Goal: Information Seeking & Learning: Find specific fact

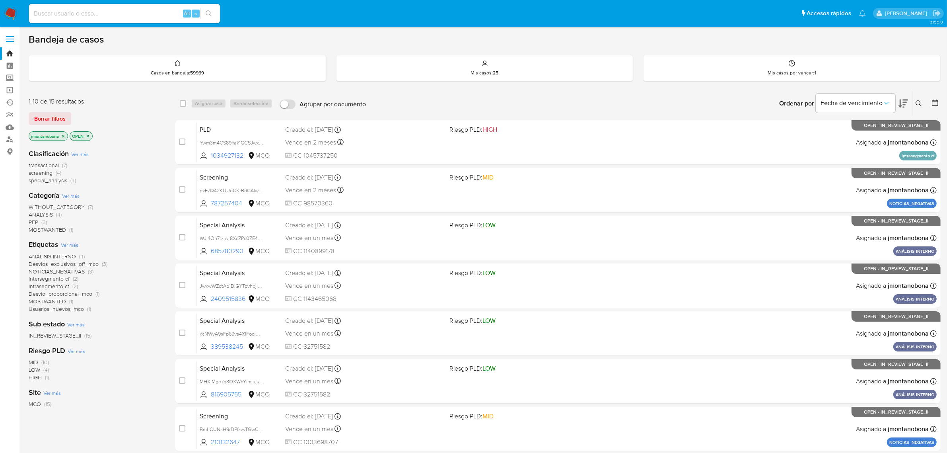
click at [76, 6] on div "Alt s" at bounding box center [124, 13] width 191 height 19
click at [84, 12] on input at bounding box center [124, 13] width 191 height 10
paste input "Zru0ubdq84OCo0ltgmn8iNxT"
type input "Zru0ubdq84OCo0ltgmn8iNxT"
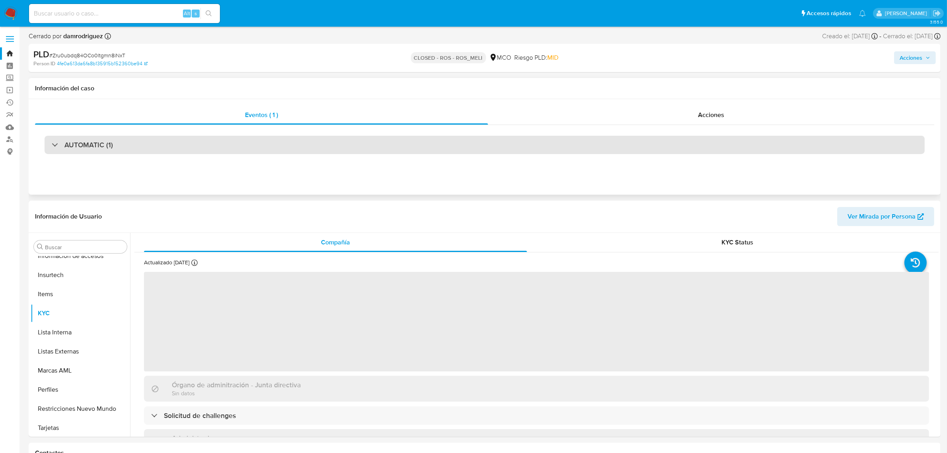
scroll to position [335, 0]
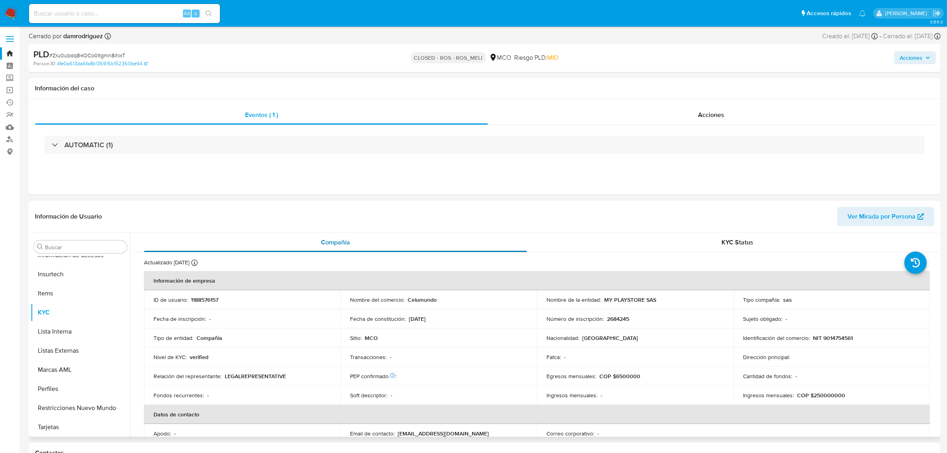
select select "10"
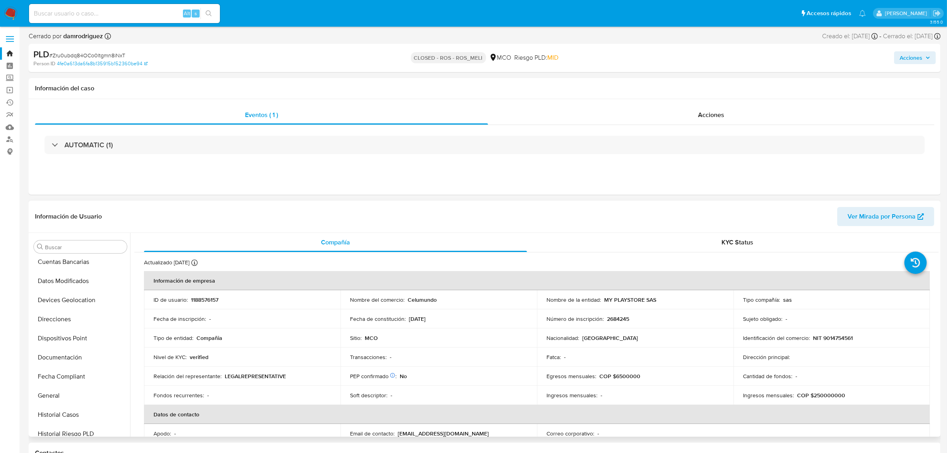
scroll to position [149, 0]
click at [57, 342] on button "General" at bounding box center [77, 345] width 93 height 19
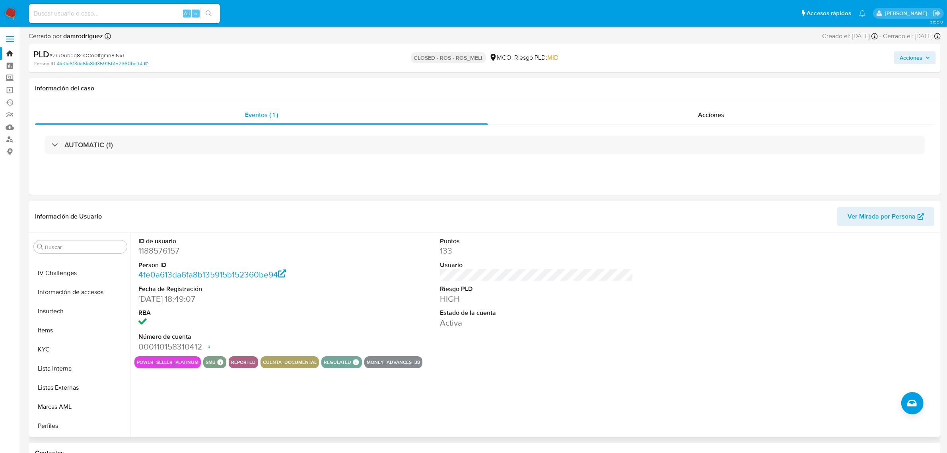
scroll to position [335, 0]
click at [56, 310] on button "KYC" at bounding box center [77, 312] width 93 height 19
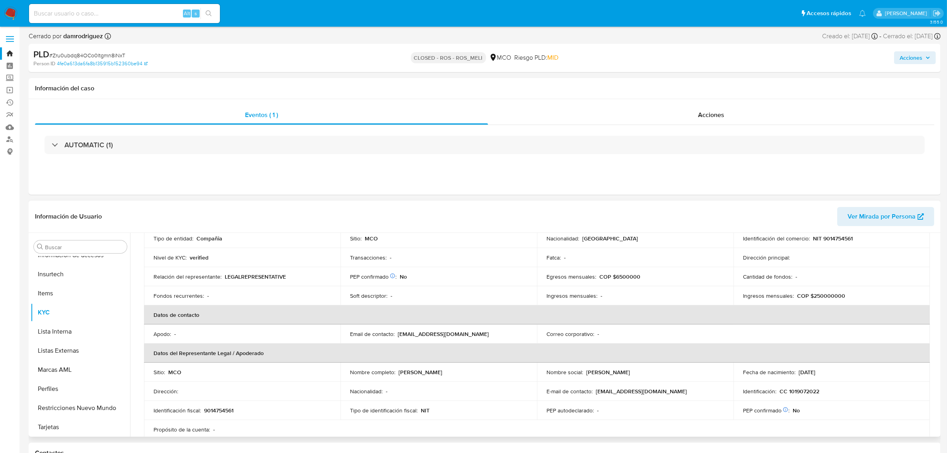
scroll to position [0, 0]
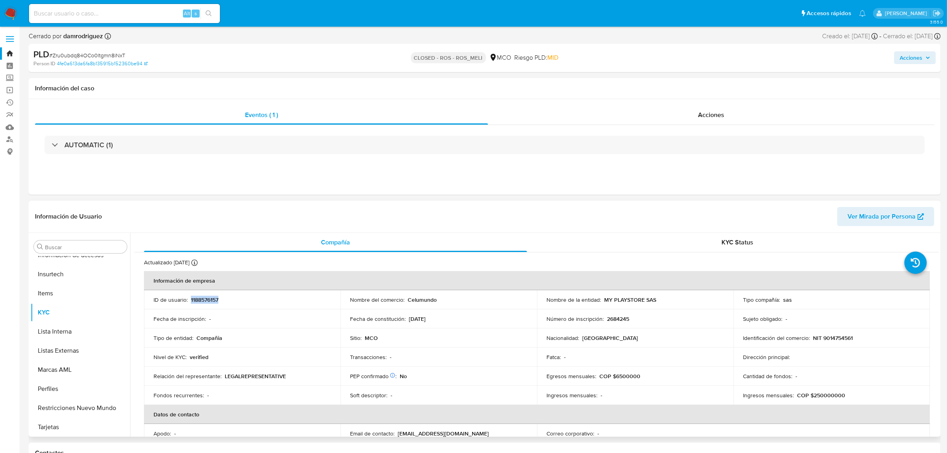
drag, startPoint x: 229, startPoint y: 303, endPoint x: 190, endPoint y: 301, distance: 39.0
click at [190, 301] on div "ID de usuario : 1188576157" at bounding box center [242, 299] width 177 height 7
copy p "1188576157"
click at [9, 138] on link "Buscador de personas" at bounding box center [47, 139] width 95 height 12
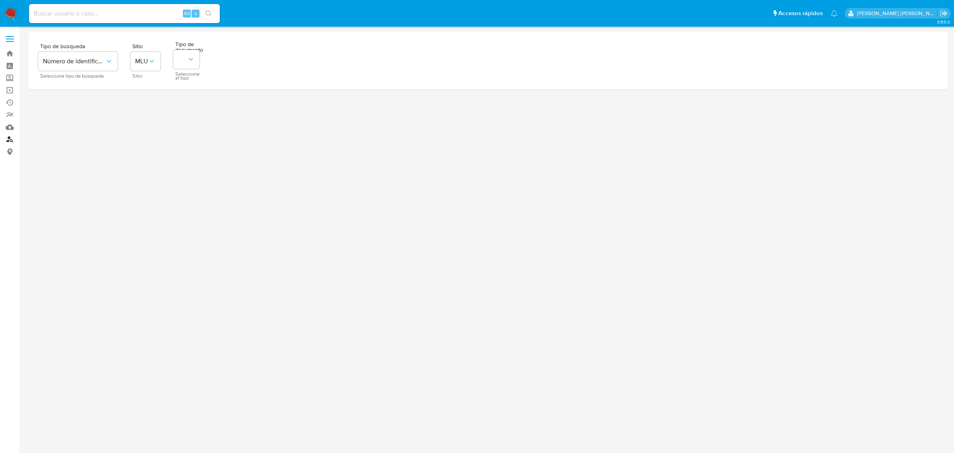
click at [10, 136] on link "Buscador de personas" at bounding box center [47, 139] width 95 height 12
click at [190, 62] on span "MLU" at bounding box center [166, 59] width 62 height 8
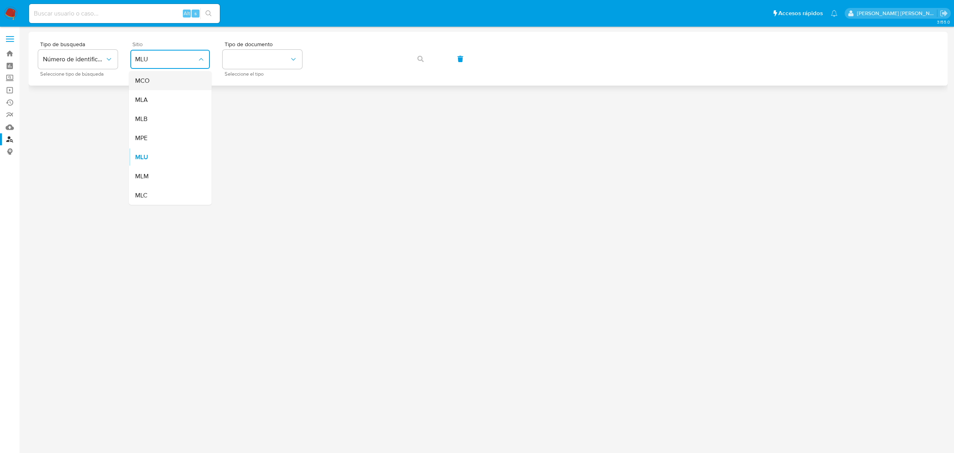
click at [156, 76] on div "MCO" at bounding box center [167, 80] width 65 height 19
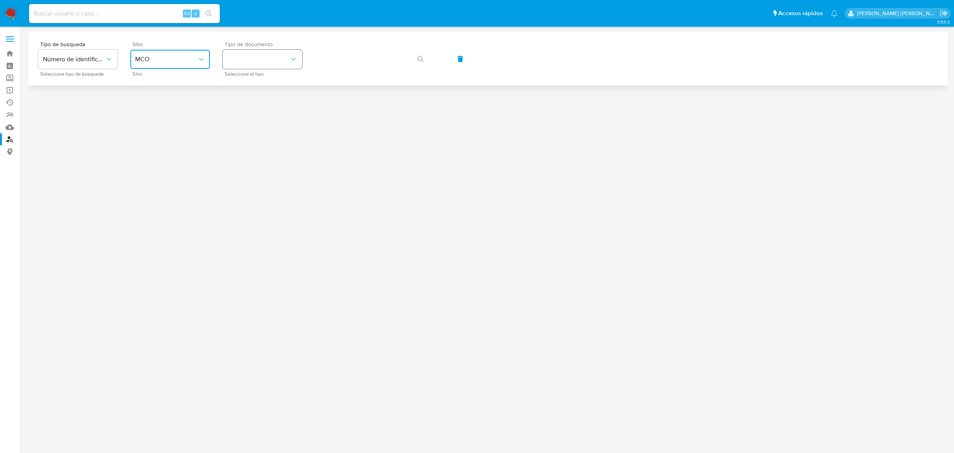
click at [266, 58] on button "identificationType" at bounding box center [263, 59] width 80 height 19
click at [251, 136] on div "NIT NIT" at bounding box center [259, 138] width 65 height 27
click at [422, 57] on icon "button" at bounding box center [421, 59] width 6 height 6
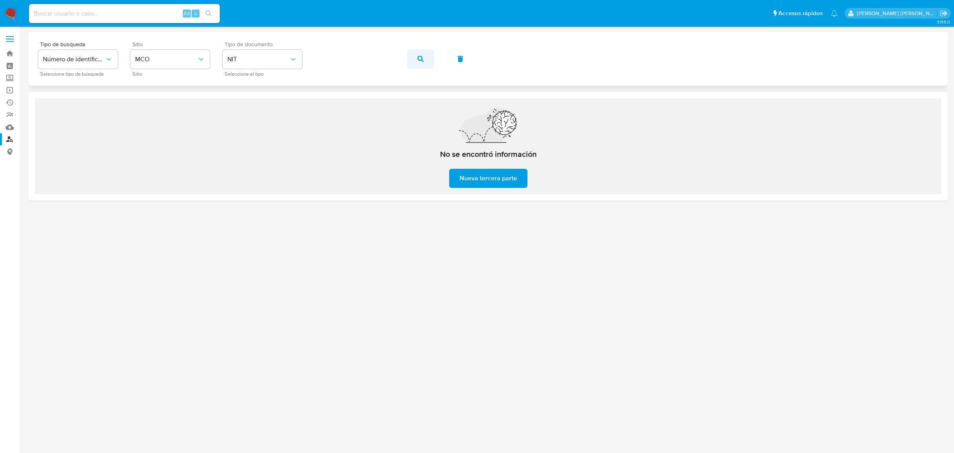
click at [418, 52] on span "button" at bounding box center [421, 58] width 6 height 17
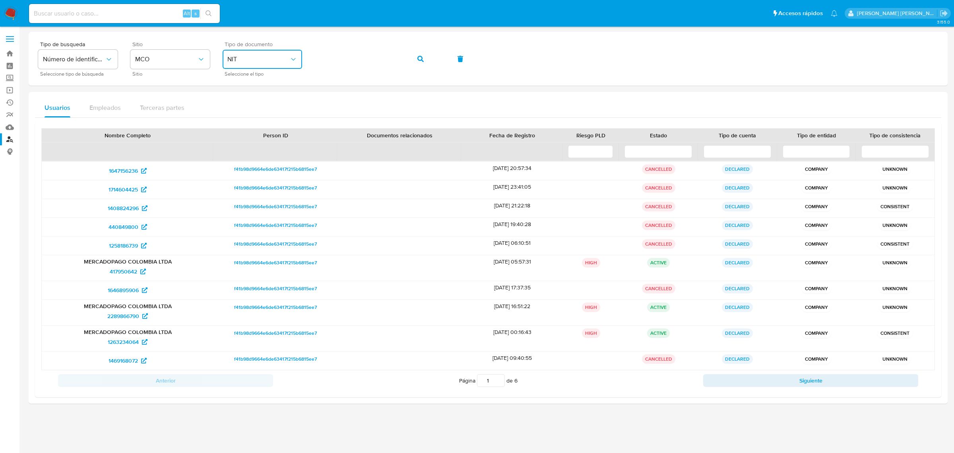
click at [293, 62] on icon "identificationType" at bounding box center [294, 59] width 8 height 8
click at [293, 56] on div "Tipo de busqueda Número de identificación Seleccione tipo de búsqueda Sitio MCO…" at bounding box center [488, 58] width 900 height 35
click at [280, 58] on div "Tipo de busqueda Número de identificación Seleccione tipo de búsqueda Sitio MCO…" at bounding box center [488, 58] width 900 height 35
click at [416, 60] on button "button" at bounding box center [420, 58] width 27 height 19
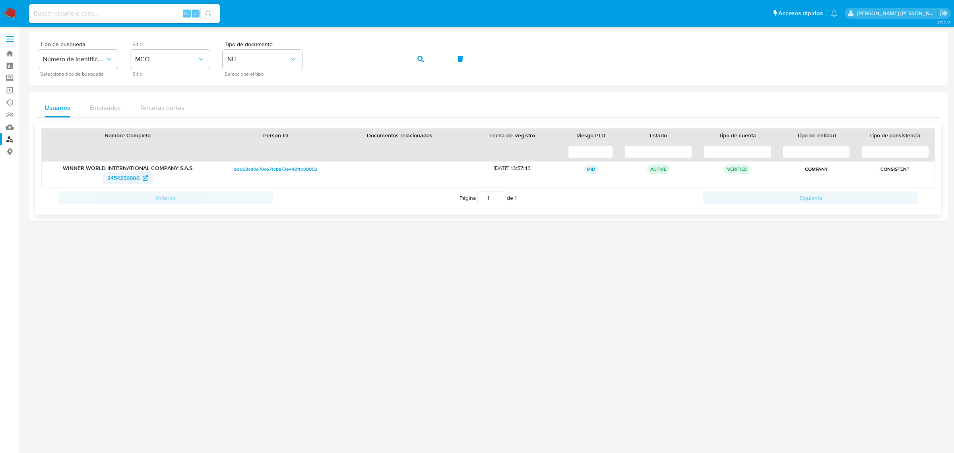
click at [126, 177] on span "2454256606" at bounding box center [123, 177] width 32 height 13
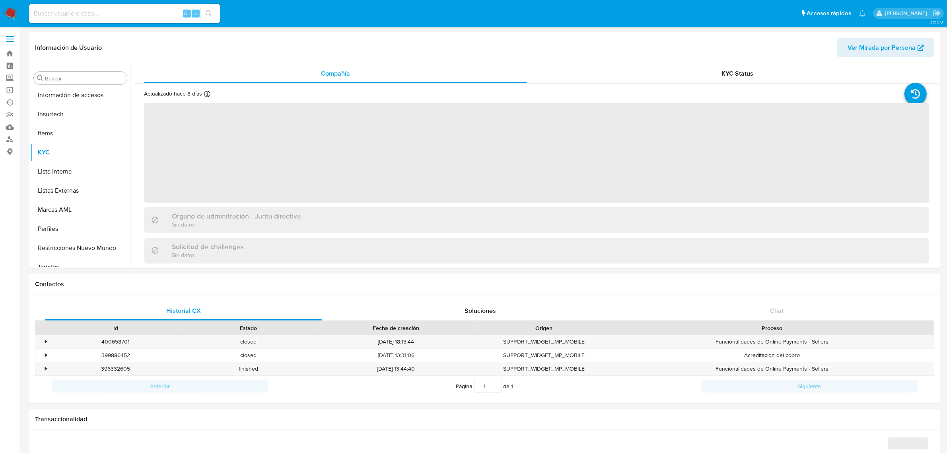
scroll to position [335, 0]
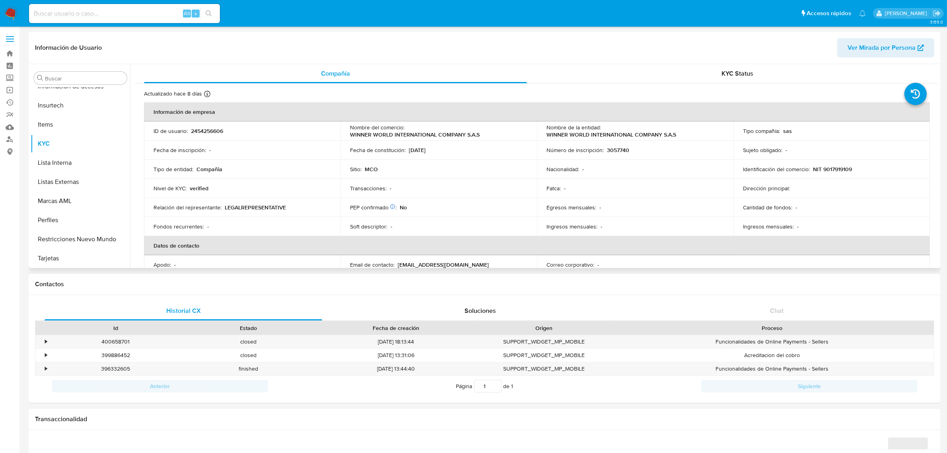
select select "10"
drag, startPoint x: 232, startPoint y: 130, endPoint x: 190, endPoint y: 131, distance: 42.2
click at [190, 131] on div "ID de usuario : 2454256606" at bounding box center [242, 130] width 177 height 7
copy p "2454256606"
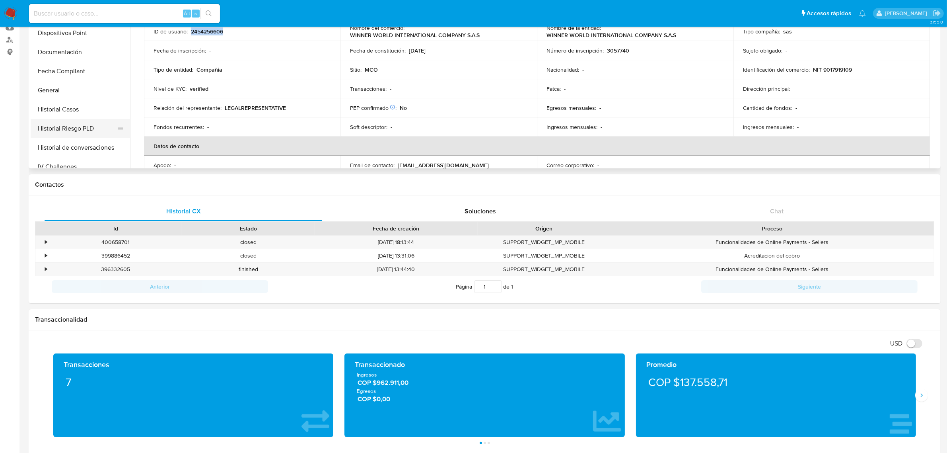
scroll to position [0, 0]
